Goal: Navigation & Orientation: Understand site structure

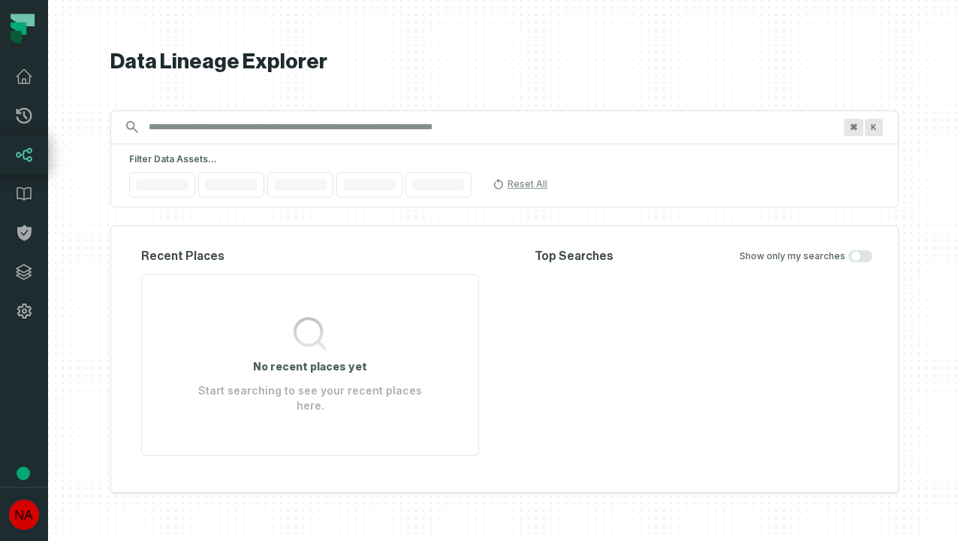
click at [24, 272] on icon at bounding box center [24, 271] width 15 height 15
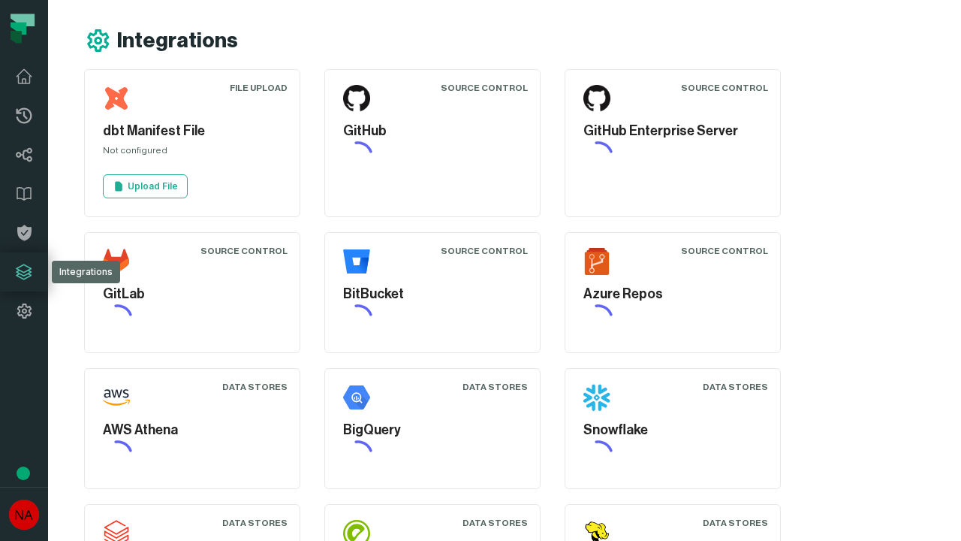
click at [24, 311] on icon at bounding box center [24, 311] width 18 height 18
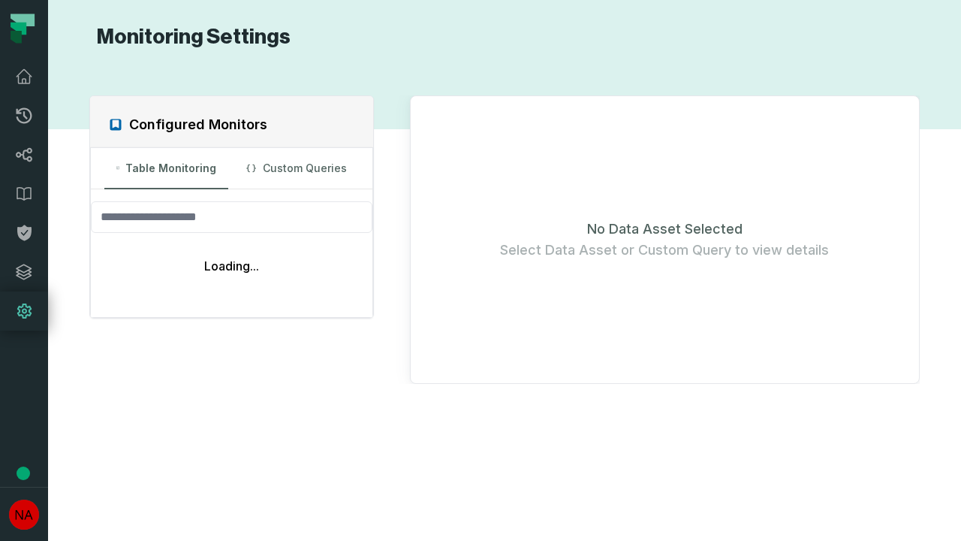
click at [24, 116] on icon at bounding box center [25, 116] width 16 height 16
